Goal: Task Accomplishment & Management: Manage account settings

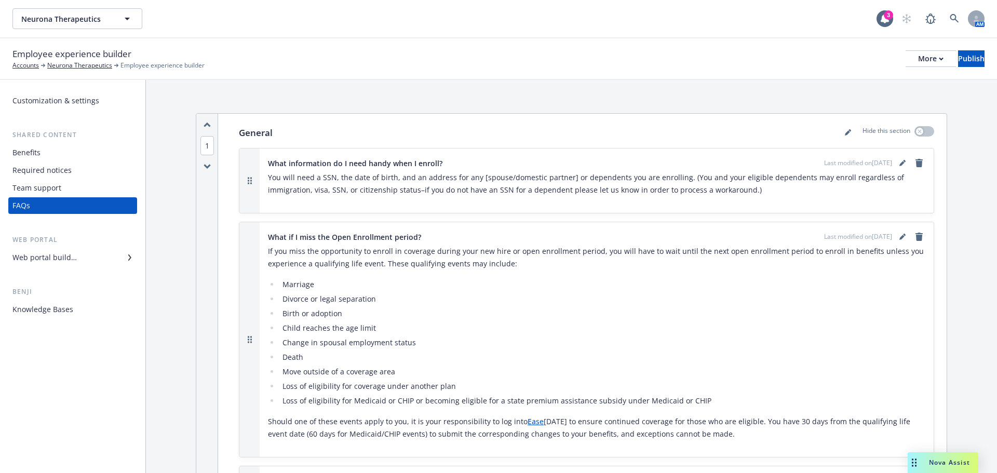
click at [451, 78] on div "Employee experience builder Accounts Neurona Therapeutics Employee experience b…" at bounding box center [498, 59] width 997 height 42
click at [660, 346] on li "Change in spousal employment status" at bounding box center [602, 343] width 646 height 12
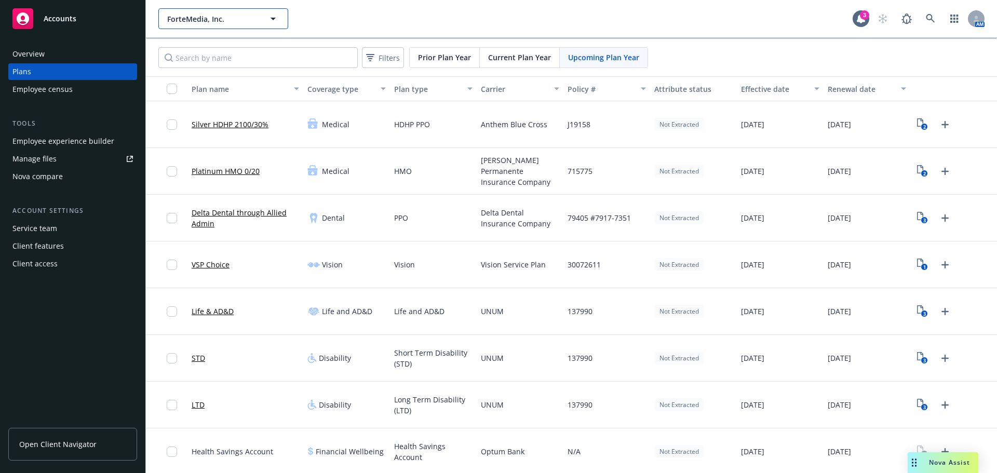
click at [209, 21] on span "ForteMedia, Inc." at bounding box center [212, 19] width 90 height 11
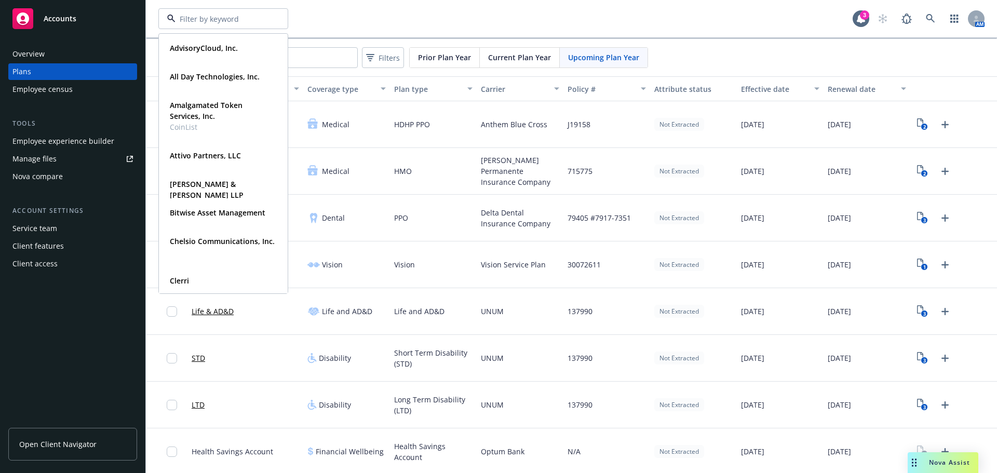
click at [119, 34] on div "Overview Plans Employee census Tools Employee experience builder Manage files N…" at bounding box center [72, 253] width 145 height 440
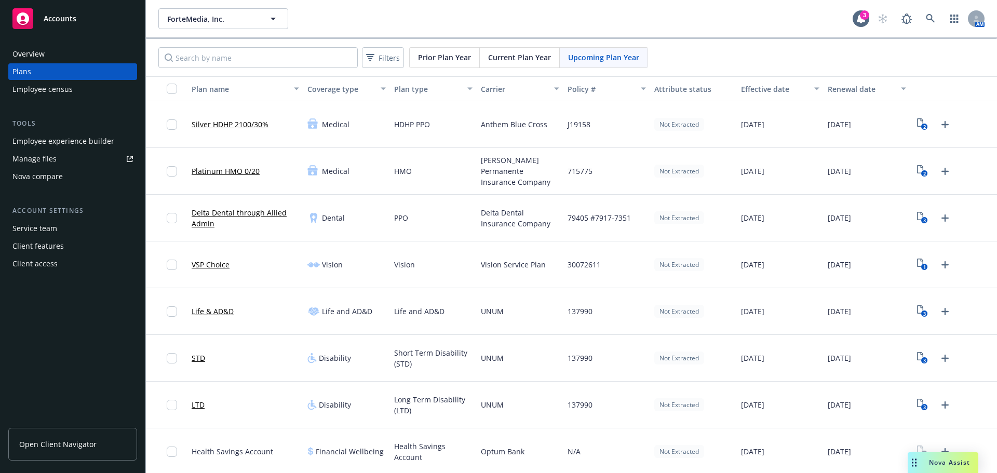
click at [398, 19] on div "ForteMedia, Inc." at bounding box center [505, 18] width 695 height 21
click at [67, 226] on div "Service team" at bounding box center [72, 228] width 121 height 17
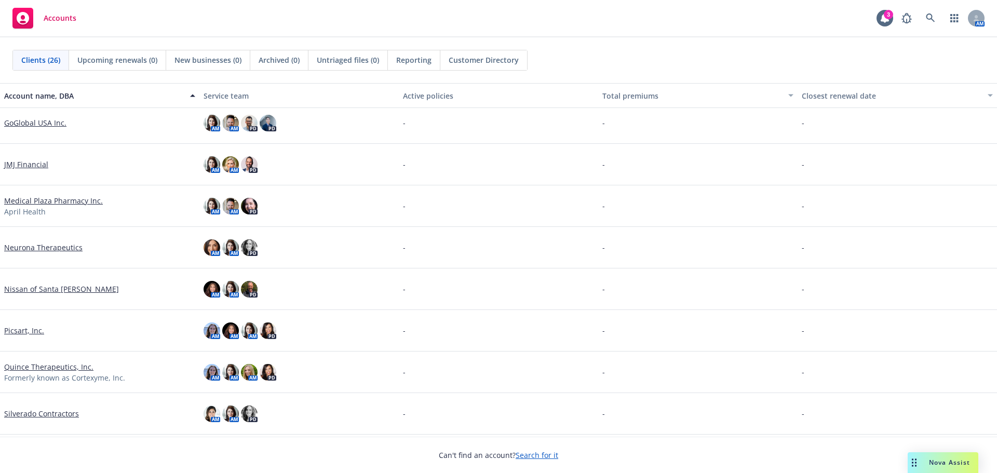
scroll to position [675, 0]
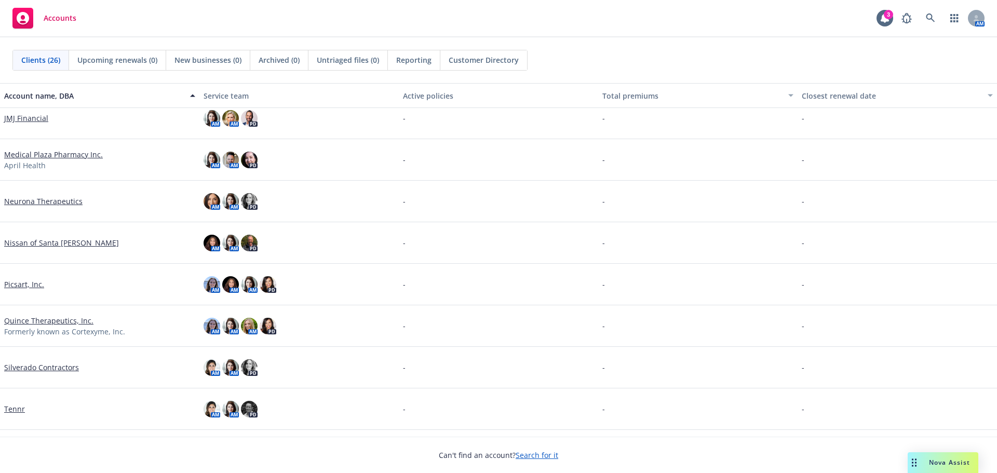
click at [41, 199] on link "Neurona Therapeutics" at bounding box center [43, 201] width 78 height 11
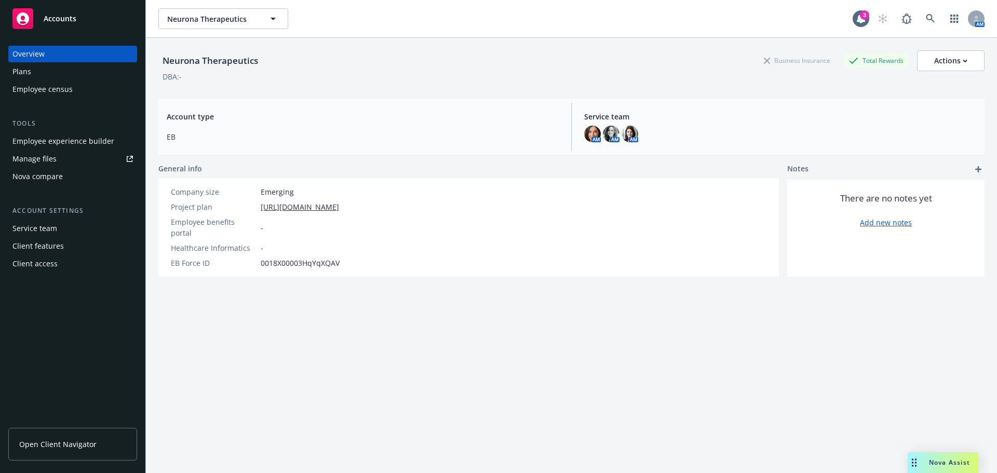
click at [30, 74] on div "Plans" at bounding box center [21, 71] width 19 height 17
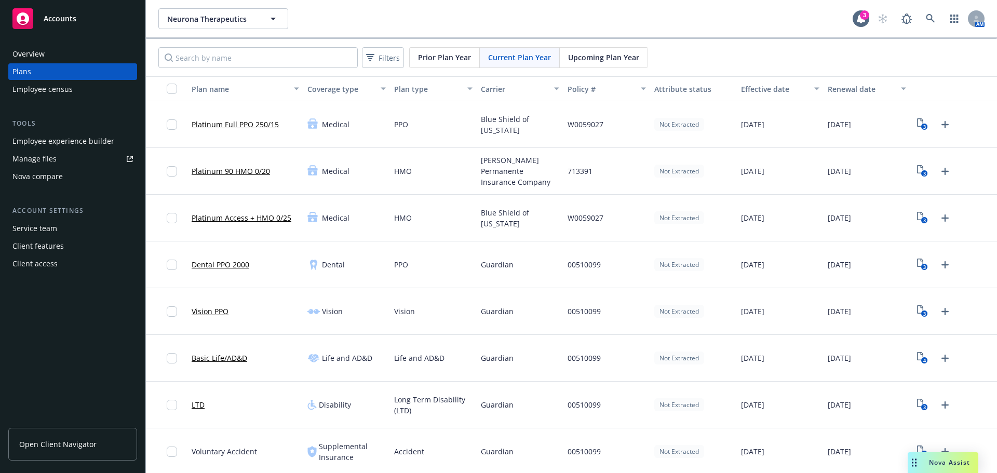
click at [595, 57] on span "Upcoming Plan Year" at bounding box center [603, 57] width 71 height 11
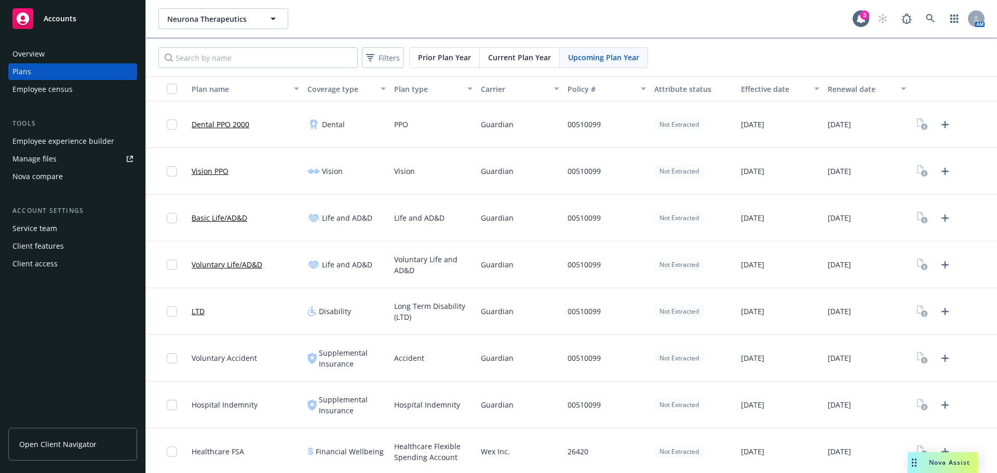
click at [25, 252] on div "Client features" at bounding box center [37, 246] width 51 height 17
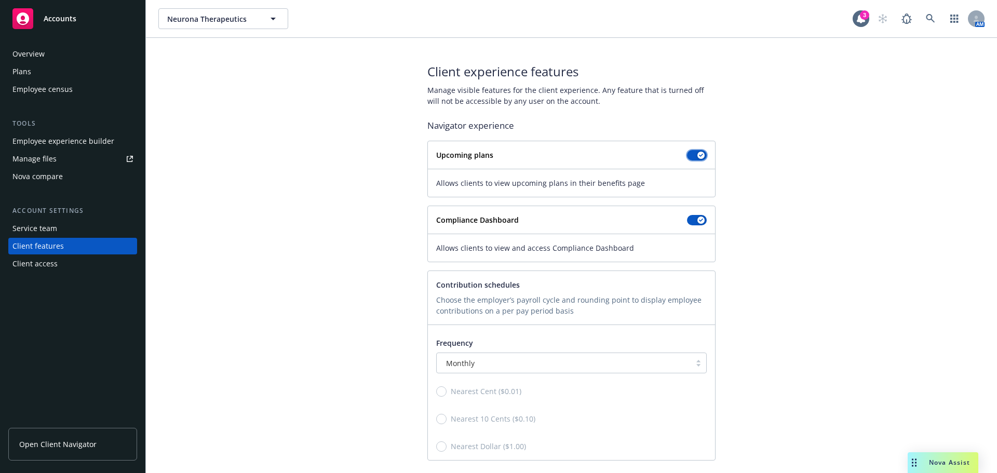
click at [698, 151] on button "button" at bounding box center [697, 155] width 20 height 10
click at [33, 56] on div "Overview" at bounding box center [28, 54] width 32 height 17
